Goal: Entertainment & Leisure: Consume media (video, audio)

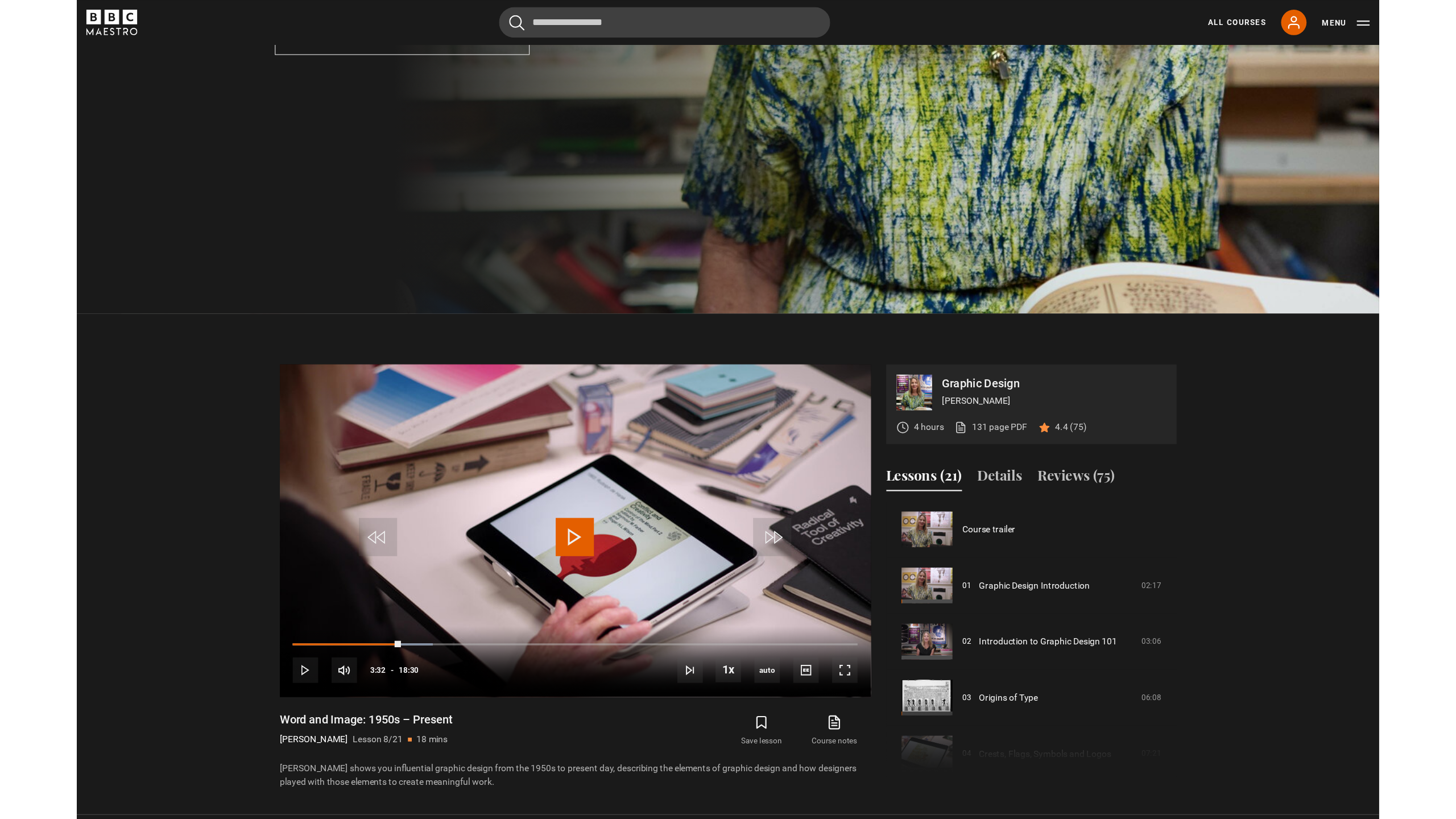
scroll to position [350, 0]
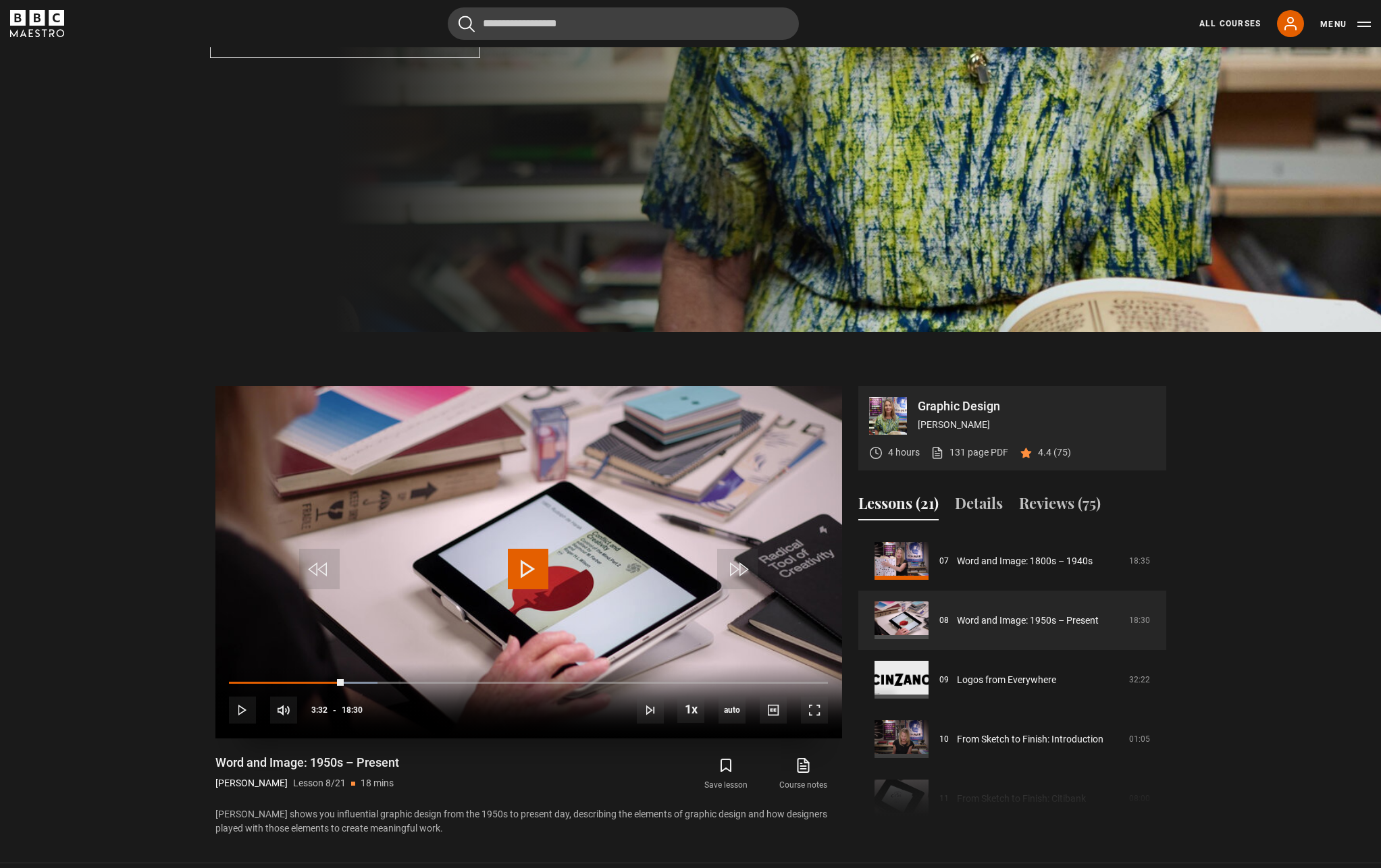
click at [525, 571] on span "Video Player" at bounding box center [528, 569] width 41 height 41
click at [817, 713] on span "Video Player" at bounding box center [814, 710] width 27 height 27
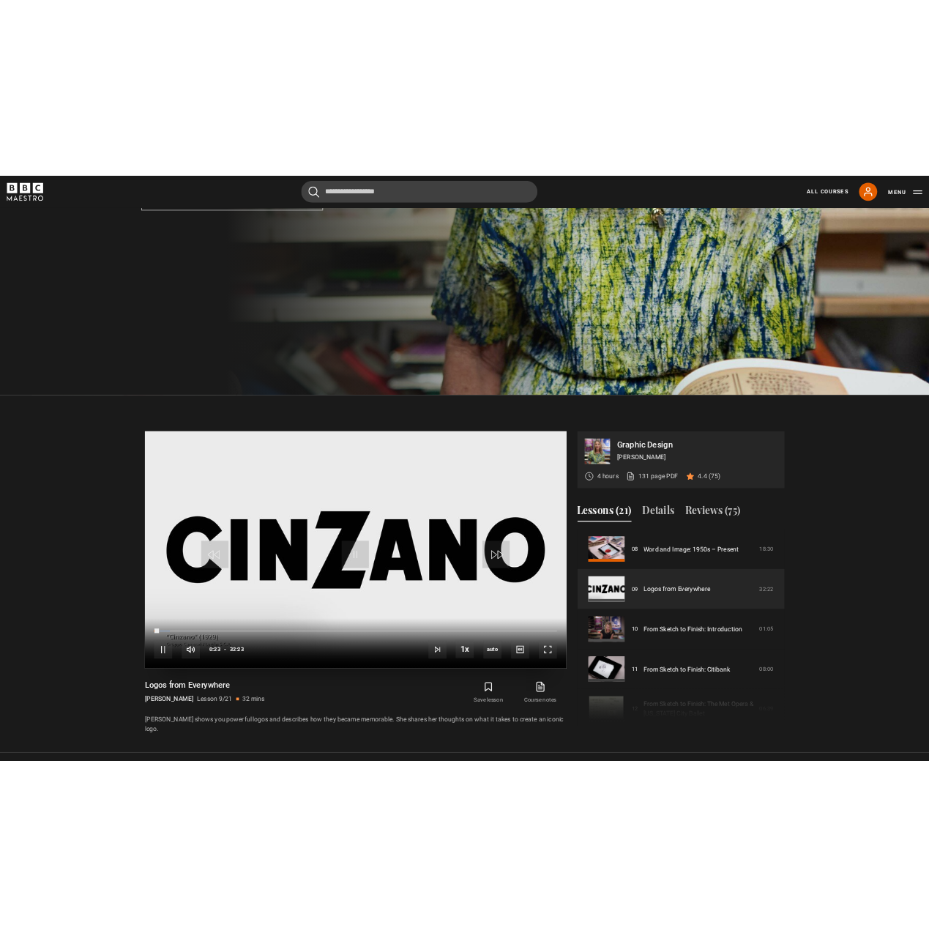
scroll to position [693, 0]
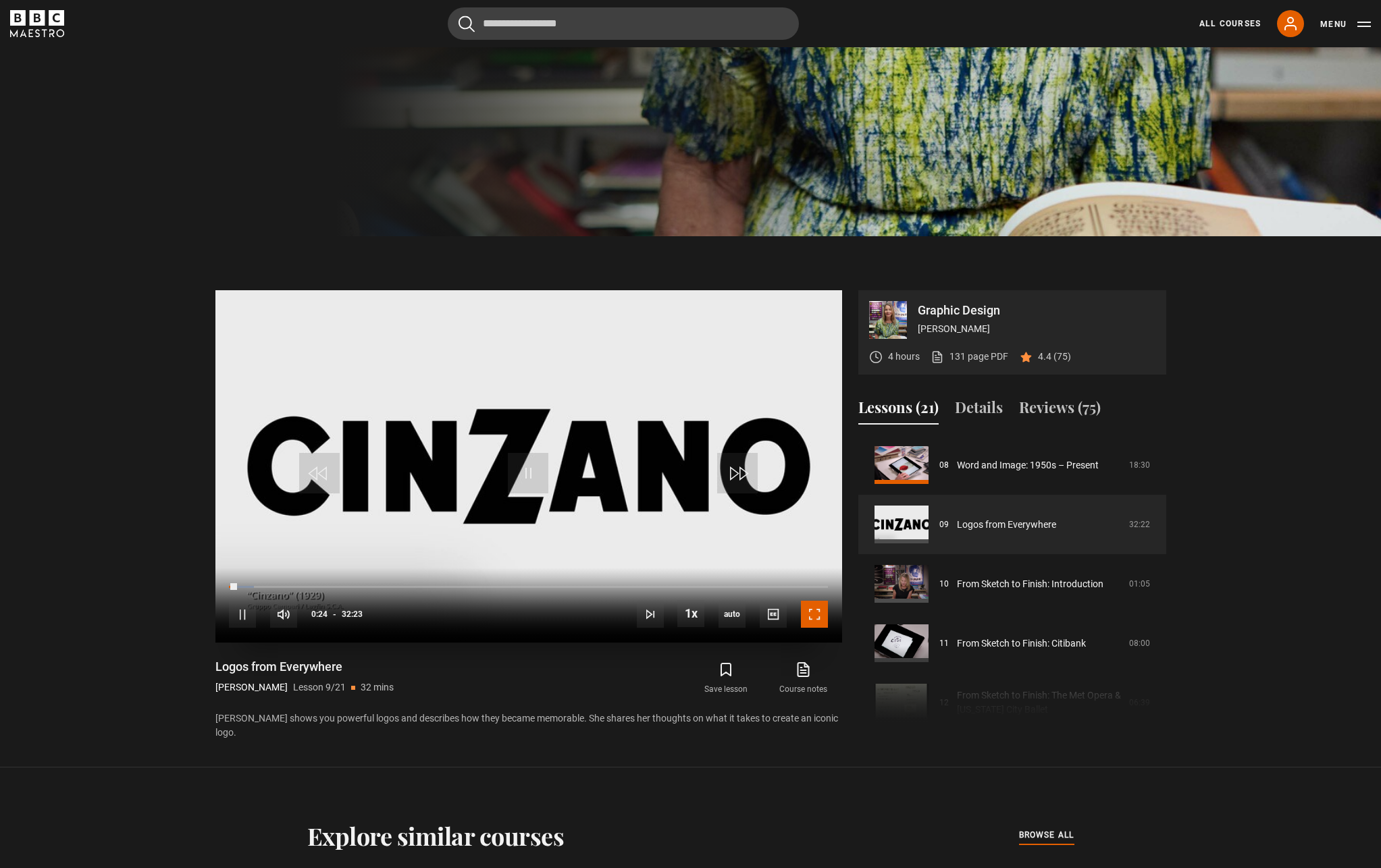
click at [816, 616] on span "Video Player" at bounding box center [814, 614] width 27 height 27
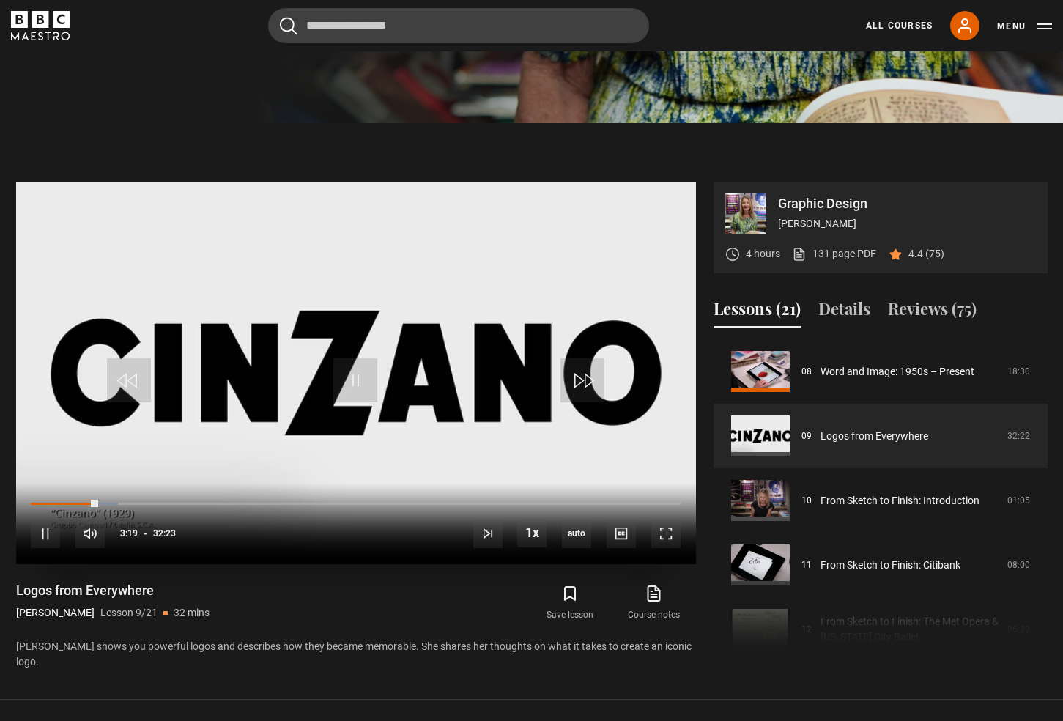
scroll to position [604, 0]
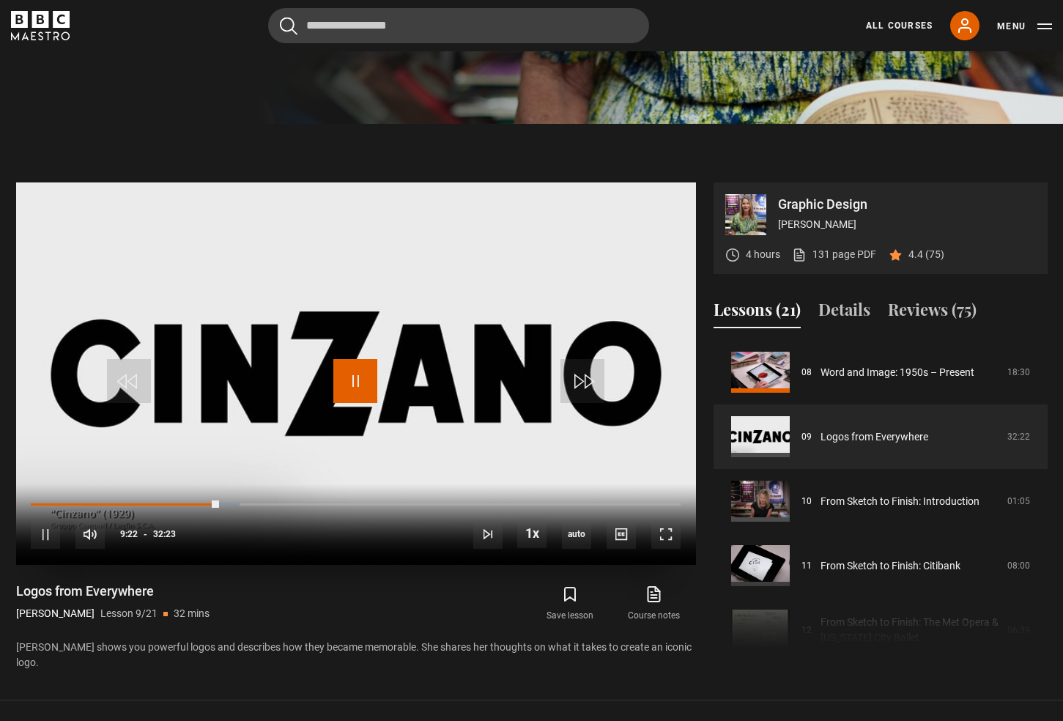
click at [358, 381] on span "Video Player" at bounding box center [355, 381] width 44 height 44
